Goal: Task Accomplishment & Management: Use online tool/utility

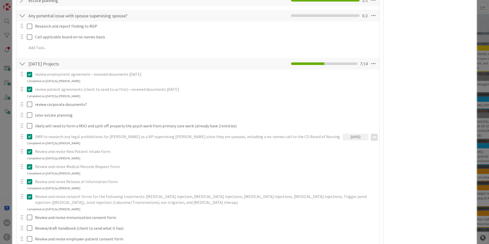
scroll to position [261, 0]
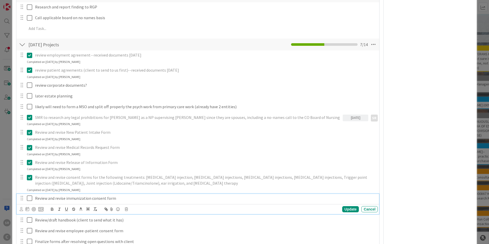
click at [29, 200] on icon at bounding box center [29, 198] width 5 height 6
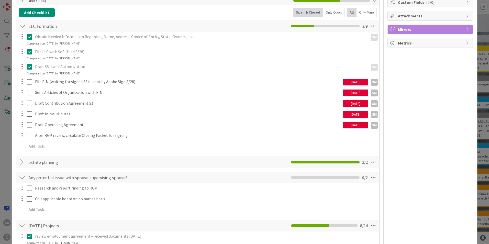
scroll to position [0, 0]
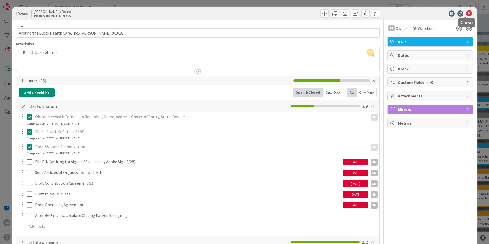
click at [466, 13] on icon at bounding box center [469, 13] width 6 height 6
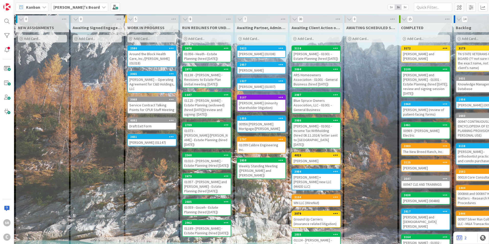
click at [142, 79] on div "[PERSON_NAME] -- Operating Agreement for C&D Holdings, LLC" at bounding box center [152, 84] width 48 height 16
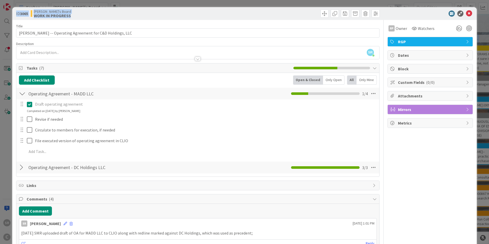
drag, startPoint x: 467, startPoint y: 13, endPoint x: 310, endPoint y: 256, distance: 289.5
click at [310, 244] on html "SR C Kanban [PERSON_NAME]'s Board 1x 2x 3x 0 NEW ASSIGNMENTS Add Card... 0 Awai…" at bounding box center [244, 122] width 489 height 244
click at [25, 212] on button "Add Comment" at bounding box center [35, 210] width 33 height 9
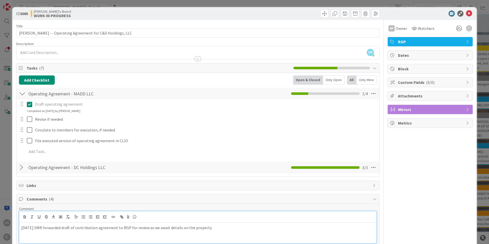
drag, startPoint x: 247, startPoint y: 233, endPoint x: 241, endPoint y: 234, distance: 5.7
click at [246, 233] on div "[DATE] SMR forwarded draft of contribution agreement to RGP for review as we aw…" at bounding box center [197, 233] width 357 height 20
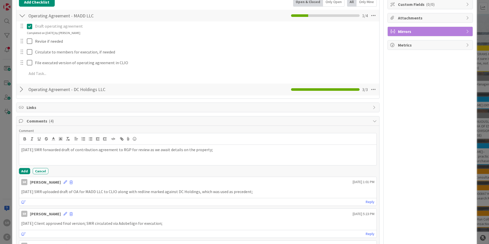
scroll to position [80, 0]
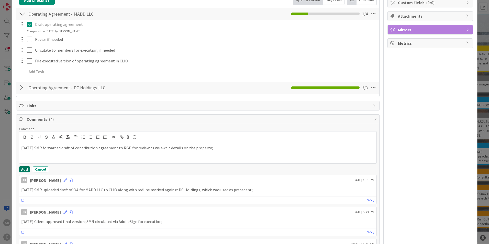
click at [26, 169] on button "Add" at bounding box center [24, 169] width 11 height 6
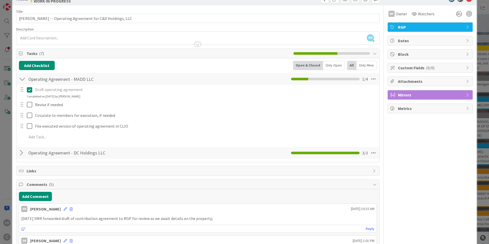
scroll to position [0, 0]
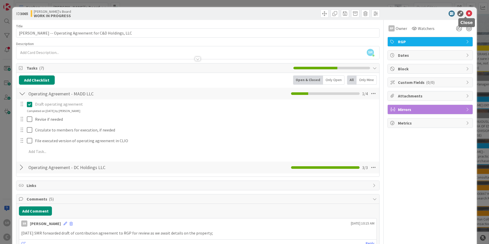
click at [466, 13] on icon at bounding box center [469, 13] width 6 height 6
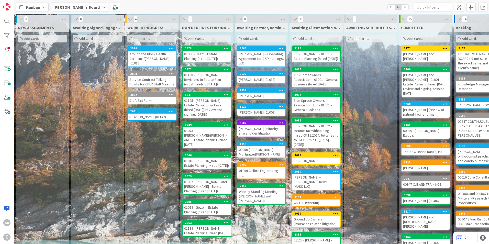
click at [138, 114] on div "[PERSON_NAME] (01147)" at bounding box center [152, 117] width 48 height 7
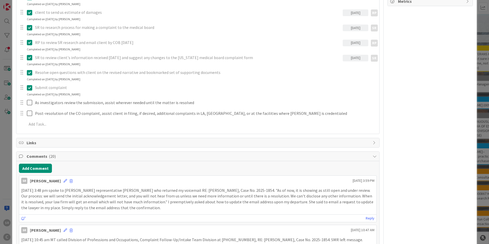
scroll to position [127, 0]
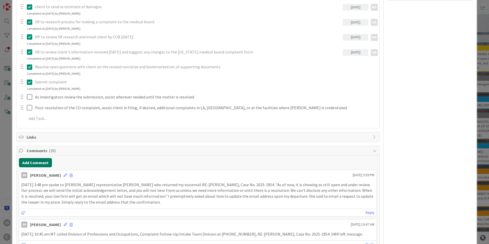
click at [38, 161] on button "Add Comment" at bounding box center [35, 162] width 33 height 9
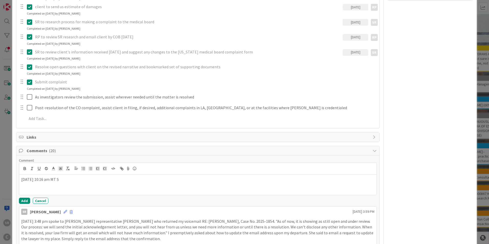
click at [126, 222] on p "[DATE] 3:48 pm spoke to [PERSON_NAME] representative [PERSON_NAME] who returned…" at bounding box center [197, 229] width 353 height 23
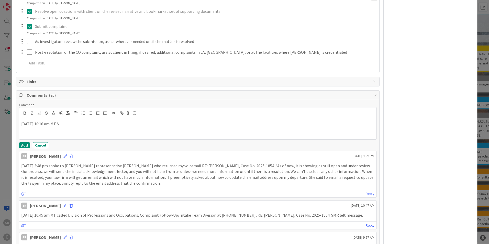
scroll to position [186, 0]
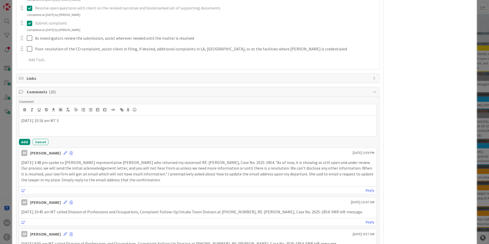
click at [64, 165] on p "[DATE] 3:48 pm spoke to [PERSON_NAME] representative [PERSON_NAME] who returned…" at bounding box center [197, 171] width 353 height 23
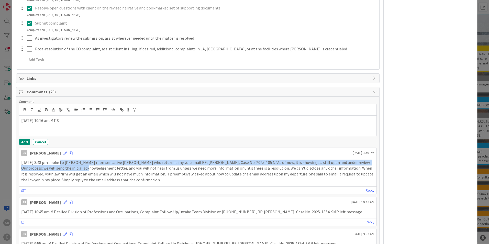
drag, startPoint x: 59, startPoint y: 163, endPoint x: 68, endPoint y: 166, distance: 9.0
click at [68, 166] on p "[DATE] 3:48 pm spoke to [PERSON_NAME] representative [PERSON_NAME] who returned…" at bounding box center [197, 171] width 353 height 23
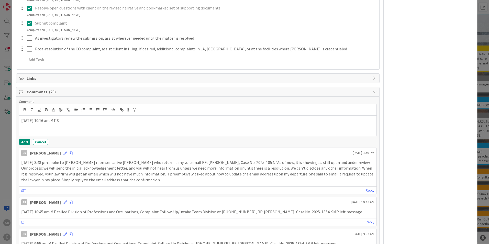
click at [130, 211] on p "[DATE] 10:45 am MT called Division of Professions and Occupations, Complaint Fo…" at bounding box center [197, 212] width 353 height 6
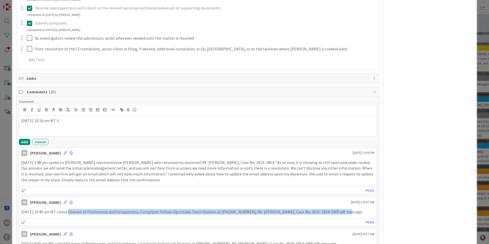
drag, startPoint x: 67, startPoint y: 213, endPoint x: 326, endPoint y: 213, distance: 258.8
click at [326, 213] on p "[DATE] 10:45 am MT called Division of Professions and Occupations, Complaint Fo…" at bounding box center [197, 212] width 353 height 6
drag, startPoint x: 326, startPoint y: 213, endPoint x: 298, endPoint y: 210, distance: 27.5
copy p "called Division of Professions and Occupations, Complaint Follow-Up/Intake Team…"
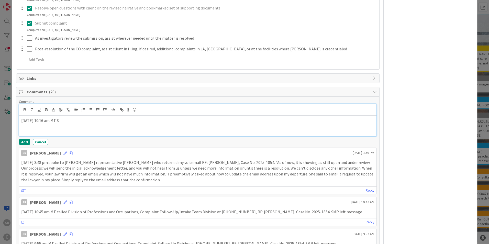
click at [76, 122] on p "[DATE] 10:16 am MT S" at bounding box center [197, 121] width 353 height 6
click at [92, 122] on div "[DATE] 10:16 am MT SMR called called Division of Professions and Occupations, C…" at bounding box center [197, 126] width 357 height 20
click at [67, 120] on p "[DATE] 10:16 am MT SMR called Division of Professions and Occupations, Complain…" at bounding box center [197, 121] width 353 height 6
drag, startPoint x: 342, startPoint y: 120, endPoint x: 342, endPoint y: 124, distance: 3.8
click at [342, 120] on p "[DATE] 10:16 am MT SMR called Division of Professions and Occupations, Complain…" at bounding box center [197, 121] width 353 height 6
